Goal: Entertainment & Leisure: Consume media (video, audio)

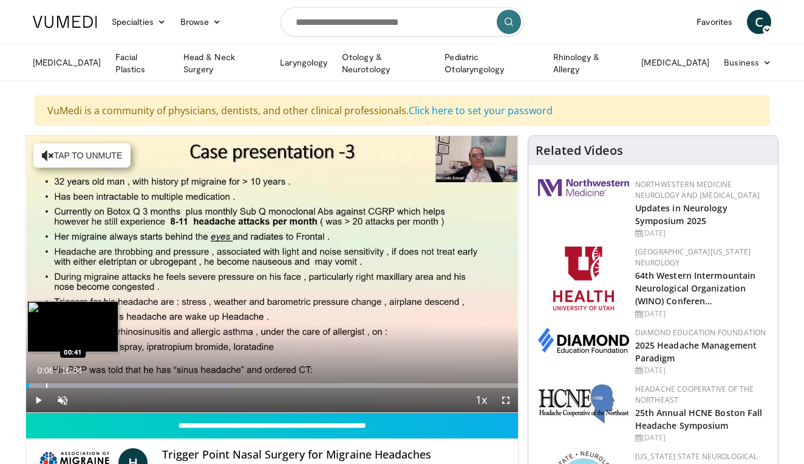
click at [46, 384] on div "Progress Bar" at bounding box center [46, 385] width 1 height 5
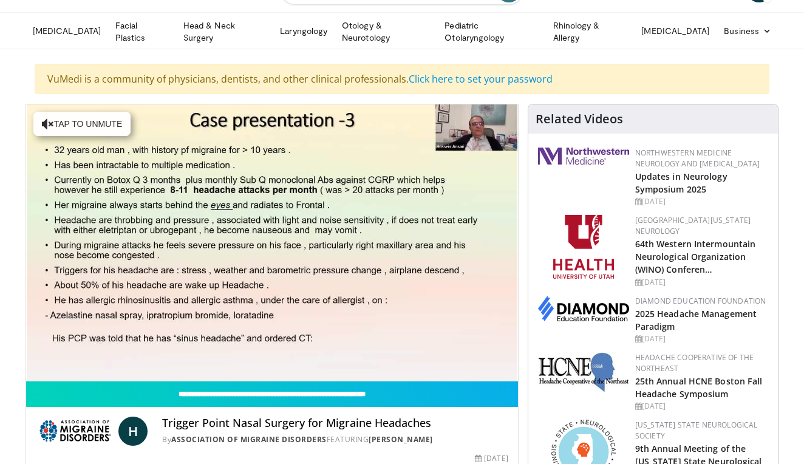
scroll to position [23, 0]
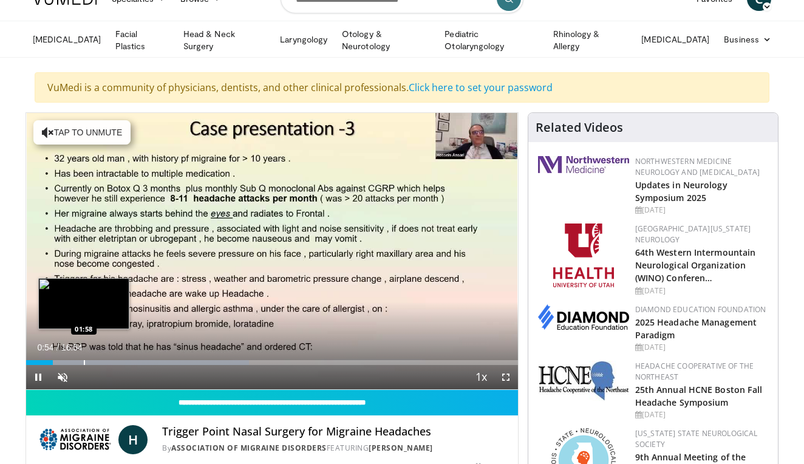
click at [83, 360] on div "Progress Bar" at bounding box center [137, 362] width 223 height 5
click at [98, 360] on div "Progress Bar" at bounding box center [98, 362] width 1 height 5
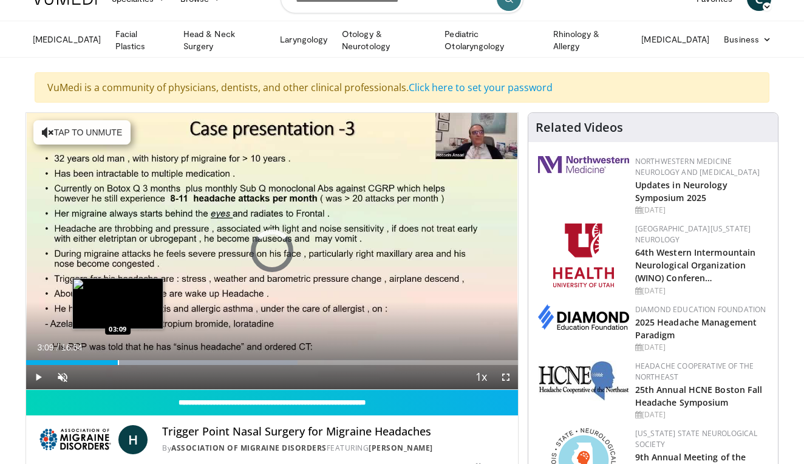
click at [118, 360] on div "Progress Bar" at bounding box center [118, 362] width 1 height 5
click at [141, 361] on div "Progress Bar" at bounding box center [141, 362] width 1 height 5
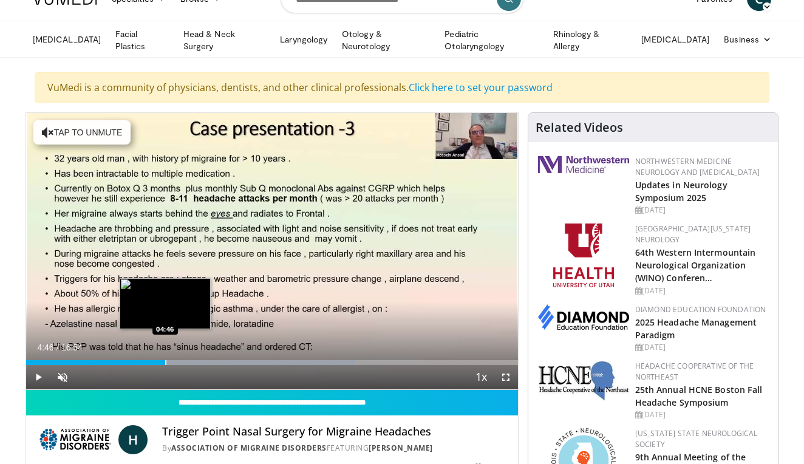
click at [165, 360] on div "Progress Bar" at bounding box center [165, 362] width 1 height 5
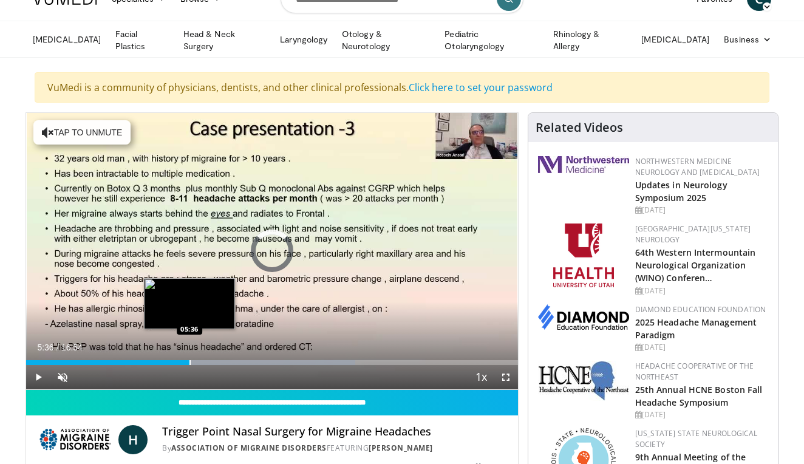
click at [189, 360] on div "Progress Bar" at bounding box center [189, 362] width 1 height 5
click at [204, 360] on div "Progress Bar" at bounding box center [204, 362] width 1 height 5
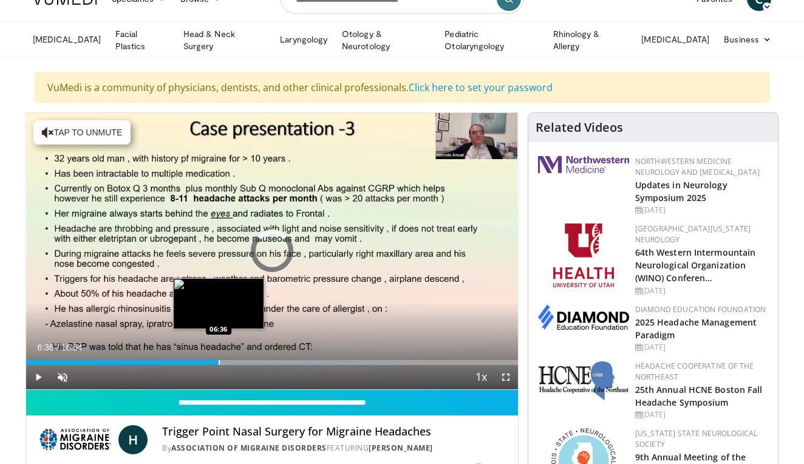
click at [219, 357] on div "Loaded : 75.78% 06:07 06:36" at bounding box center [272, 359] width 492 height 12
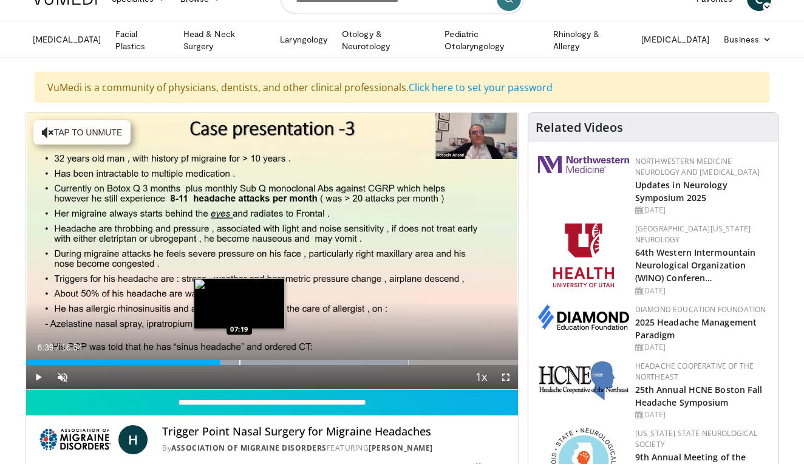
click at [239, 356] on div "Loaded : 77.75% 06:39 07:19" at bounding box center [272, 359] width 492 height 12
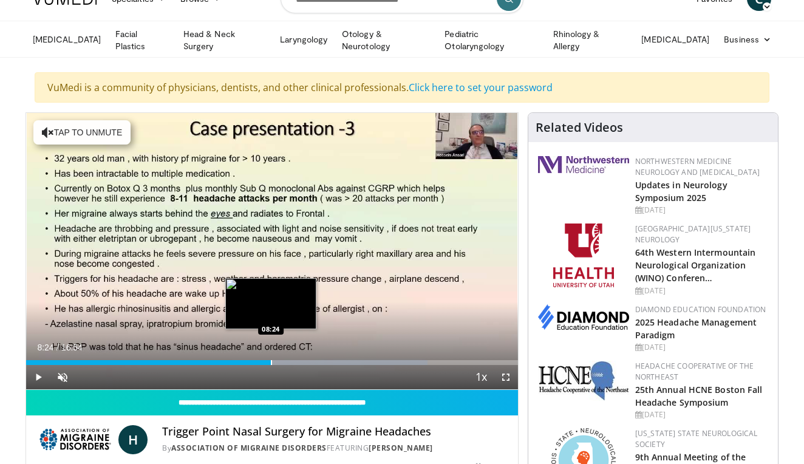
click at [271, 360] on div "Progress Bar" at bounding box center [271, 362] width 1 height 5
click at [291, 356] on div "Loaded : 85.79% 08:25 09:05" at bounding box center [272, 359] width 492 height 12
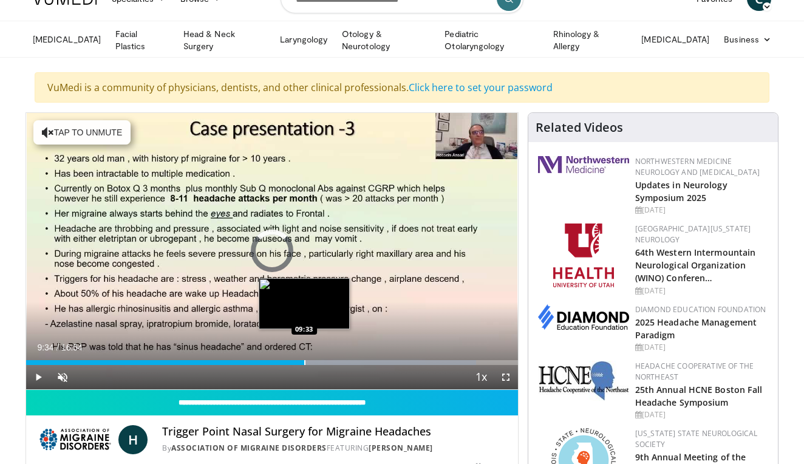
click at [305, 356] on div "Loaded : 91.55% 09:34 09:33" at bounding box center [272, 359] width 492 height 12
click at [319, 355] on div "Loaded : 95.65% 10:04 10:04" at bounding box center [272, 359] width 492 height 12
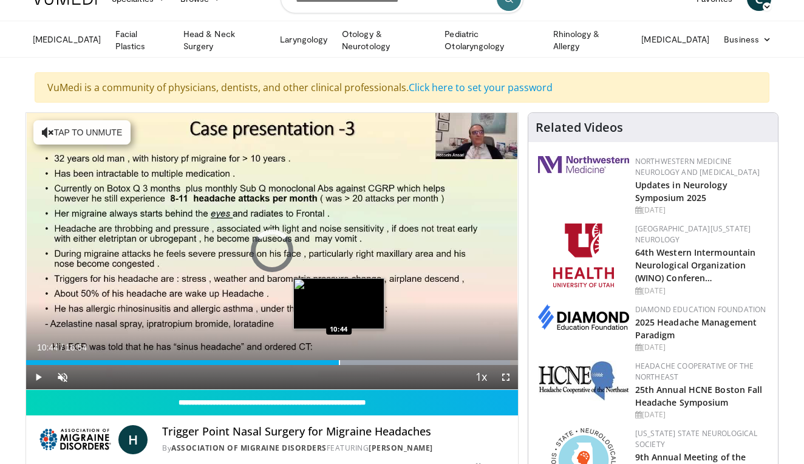
click at [339, 355] on div "Loaded : 98.45% 10:05 10:44" at bounding box center [272, 359] width 492 height 12
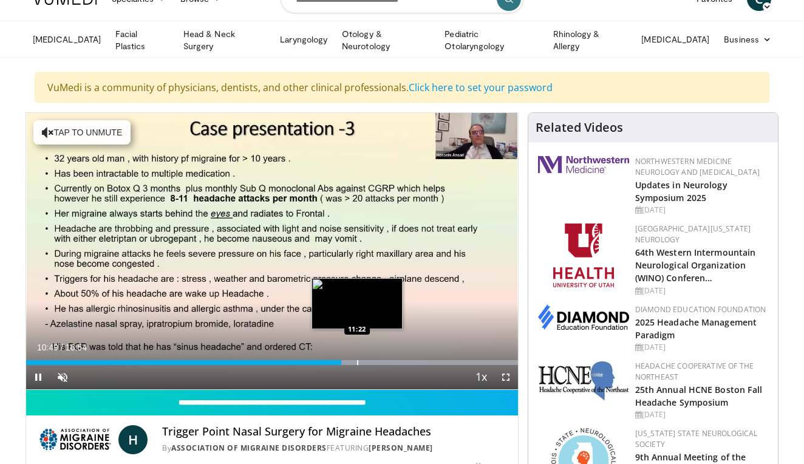
click at [357, 353] on div "Loaded : 99.97% 10:49 11:22" at bounding box center [272, 359] width 492 height 12
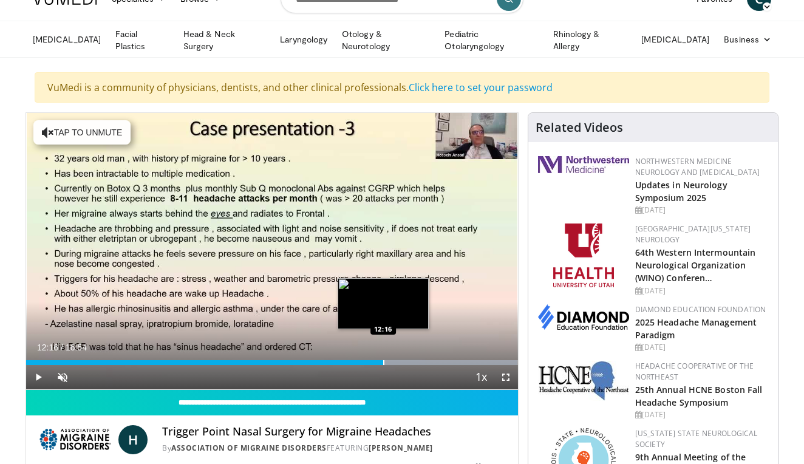
click at [383, 361] on div "Progress Bar" at bounding box center [383, 362] width 1 height 5
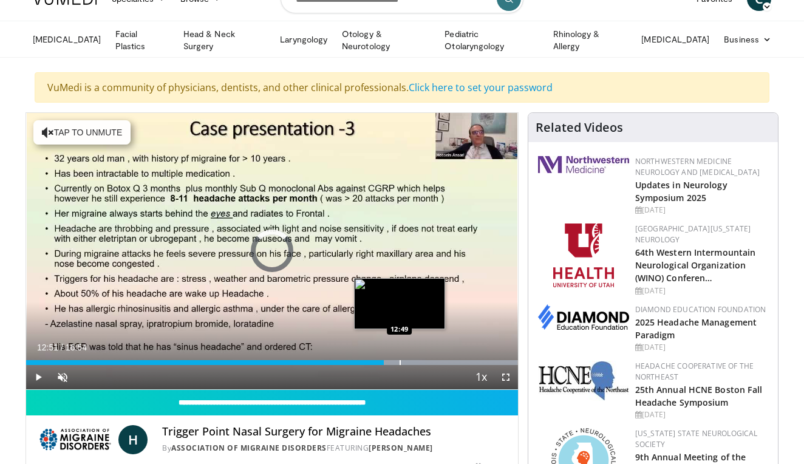
click at [400, 360] on div "Progress Bar" at bounding box center [399, 362] width 1 height 5
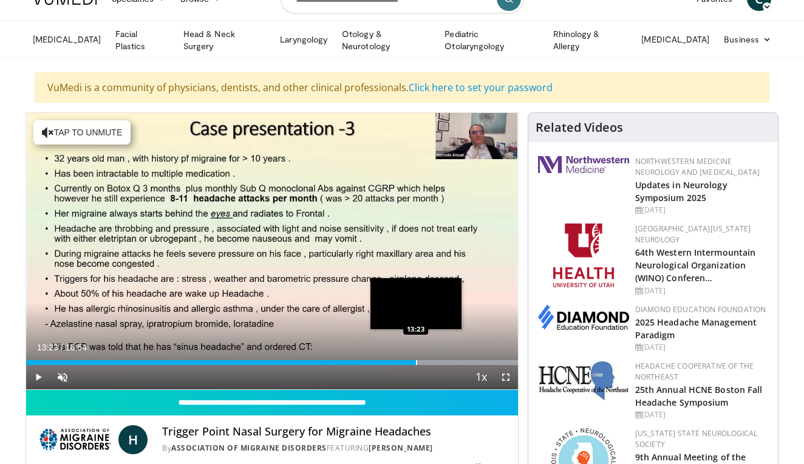
click at [416, 360] on div "Progress Bar" at bounding box center [416, 362] width 1 height 5
click at [427, 356] on div "Loaded : 99.97% 13:24 13:46" at bounding box center [272, 359] width 492 height 12
click at [436, 356] on div "Loaded : 99.97% 13:47 14:05" at bounding box center [272, 359] width 492 height 12
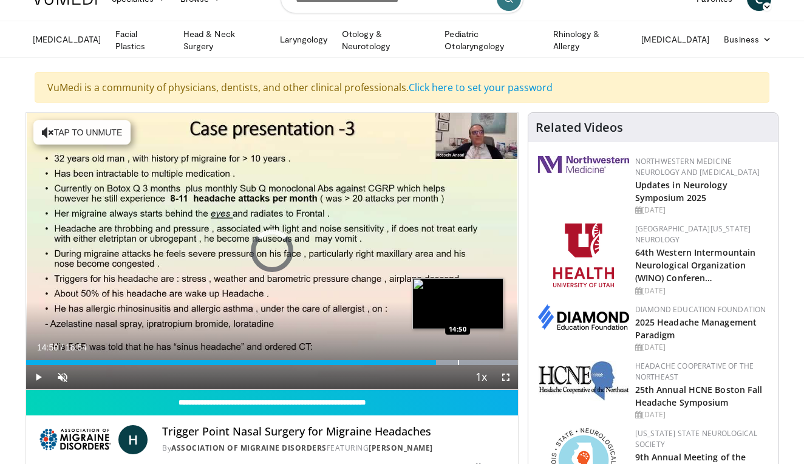
click at [458, 360] on div "Progress Bar" at bounding box center [458, 362] width 1 height 5
click at [472, 360] on div "Progress Bar" at bounding box center [472, 362] width 1 height 5
click at [489, 360] on div "Progress Bar" at bounding box center [489, 362] width 1 height 5
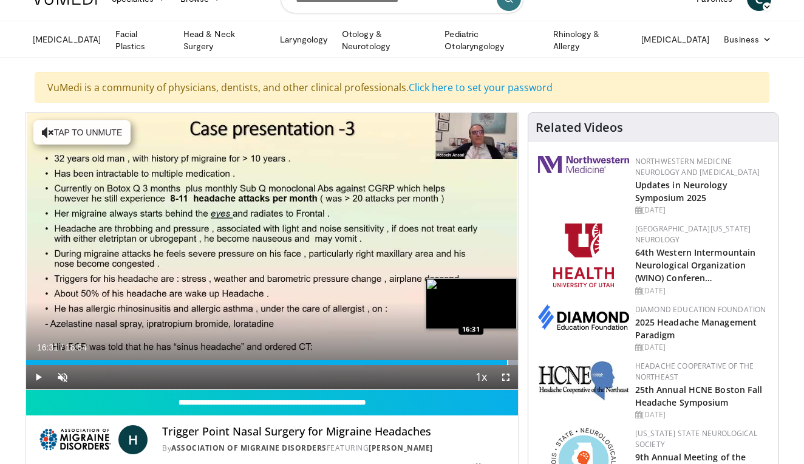
click at [507, 360] on div "Progress Bar" at bounding box center [507, 362] width 1 height 5
